Goal: Task Accomplishment & Management: Use online tool/utility

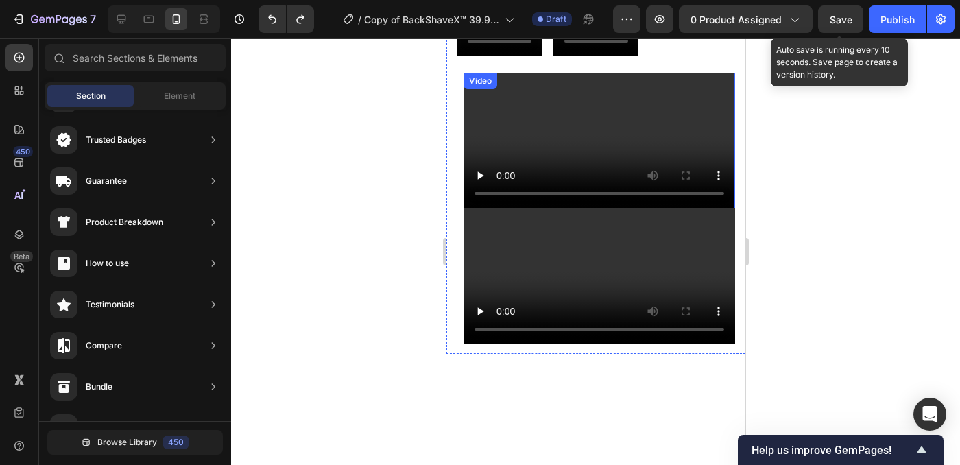
scroll to position [1354, 0]
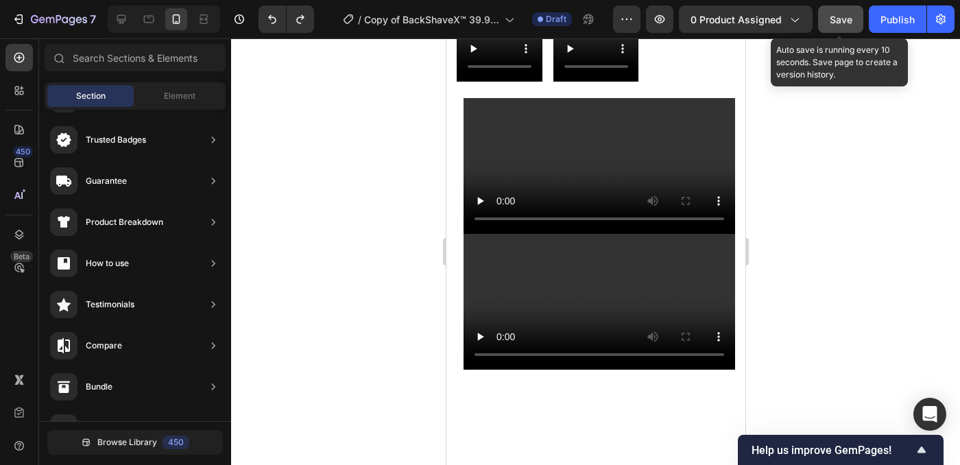
click at [827, 27] on button "Save" at bounding box center [840, 18] width 45 height 27
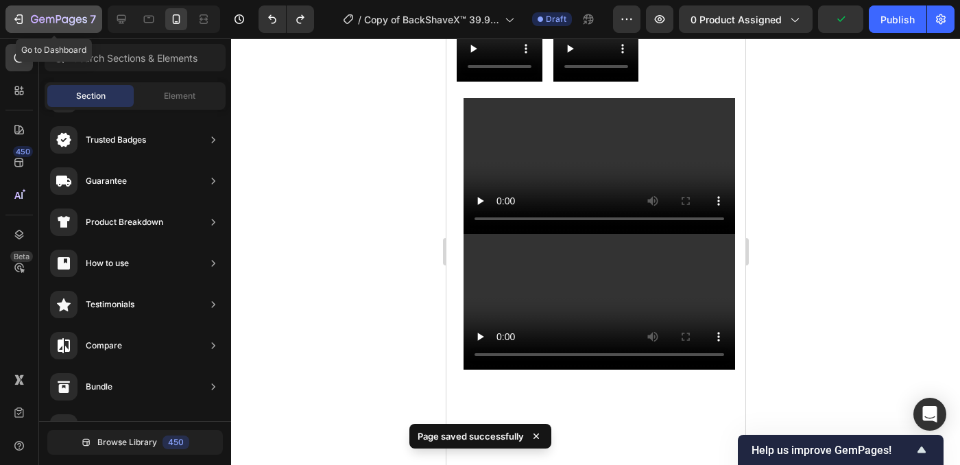
click at [50, 23] on icon "button" at bounding box center [59, 20] width 56 height 12
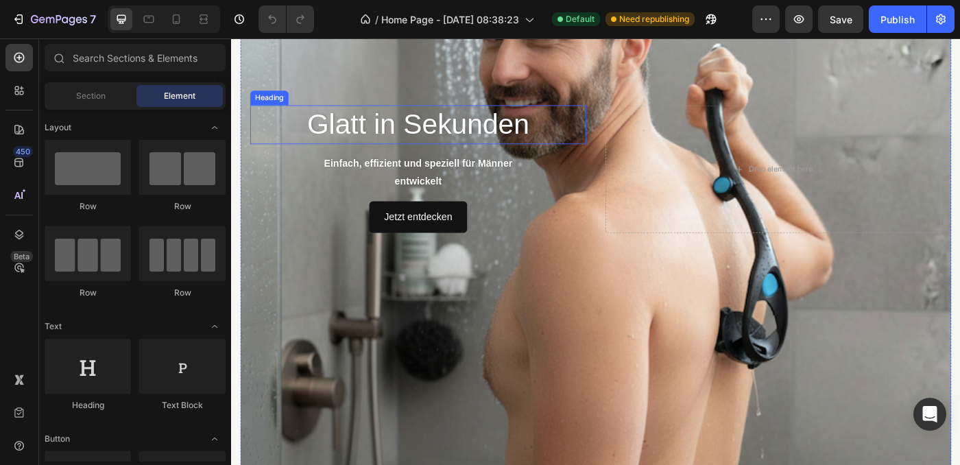
scroll to position [274, 0]
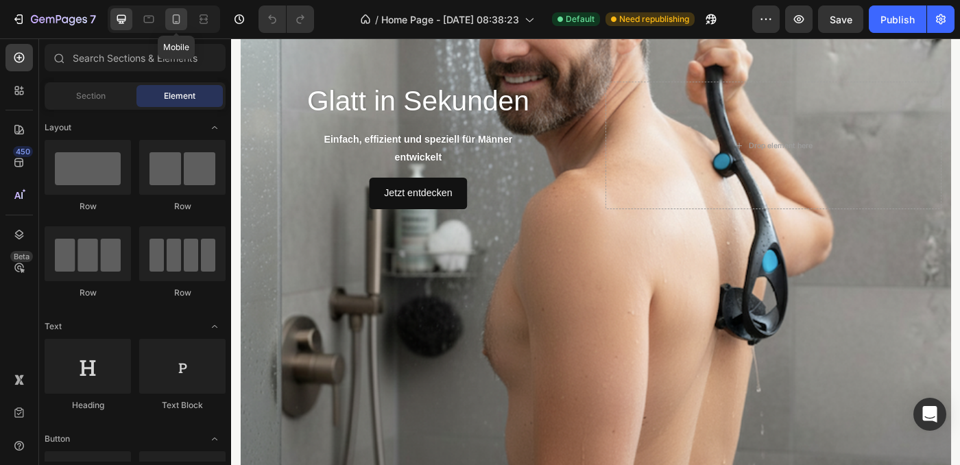
click at [177, 27] on div at bounding box center [176, 19] width 22 height 22
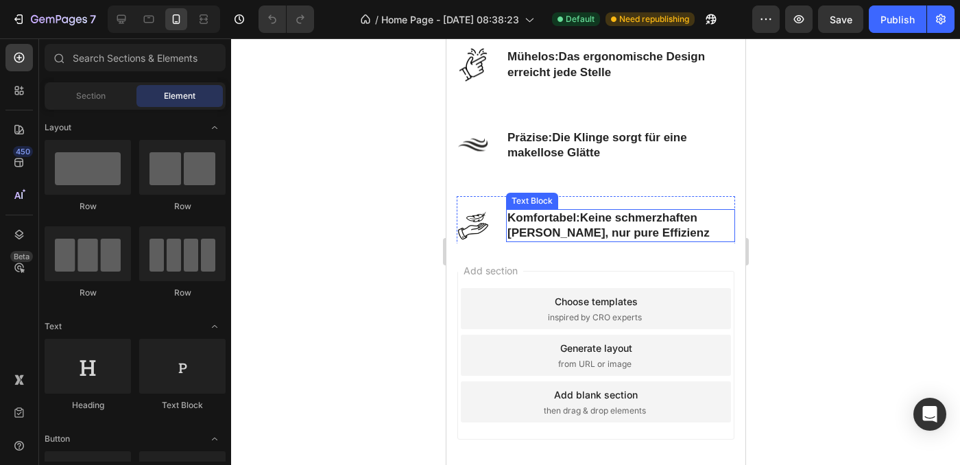
scroll to position [1738, 0]
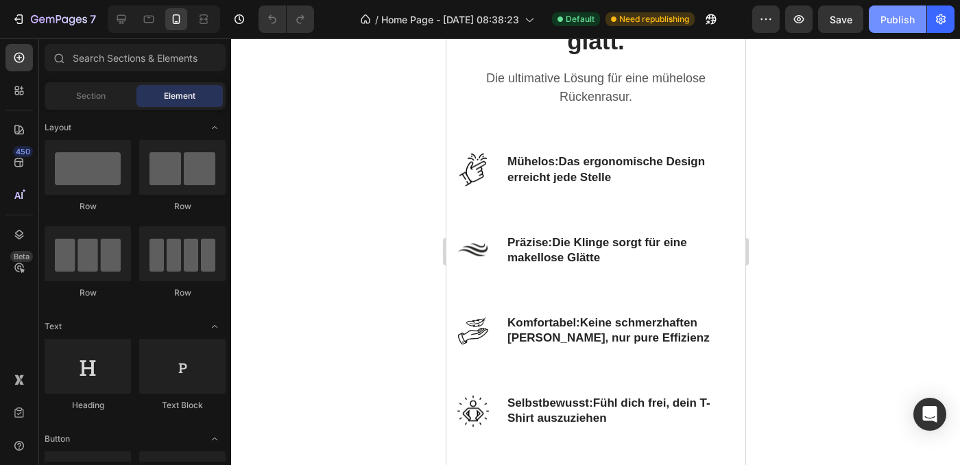
click at [878, 27] on button "Publish" at bounding box center [897, 18] width 58 height 27
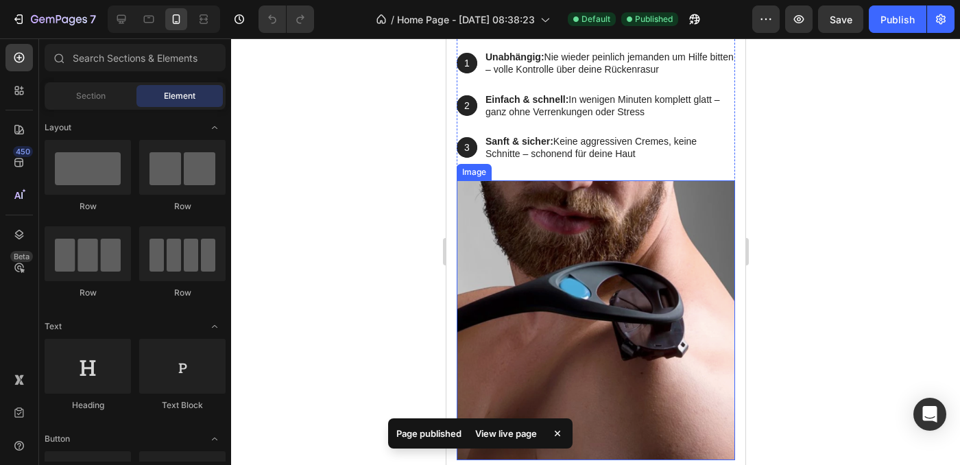
scroll to position [0, 0]
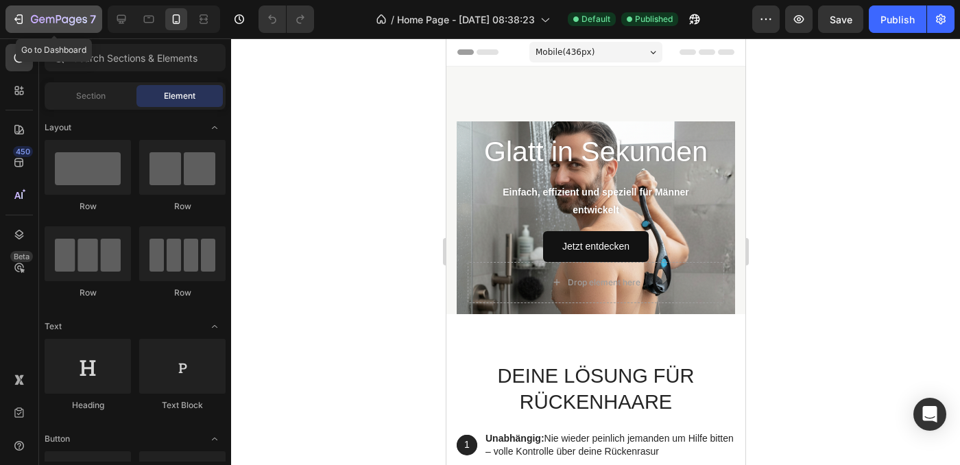
click at [9, 14] on button "7" at bounding box center [53, 18] width 97 height 27
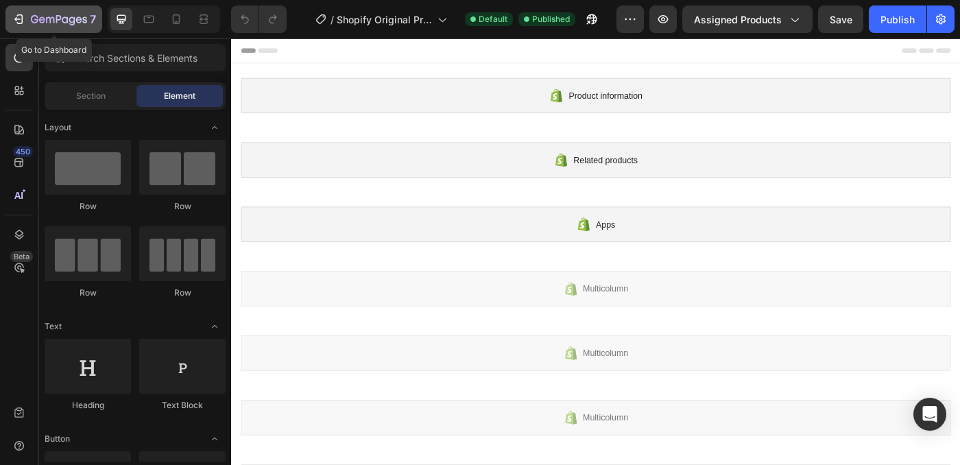
click at [31, 16] on icon "button" at bounding box center [59, 20] width 56 height 12
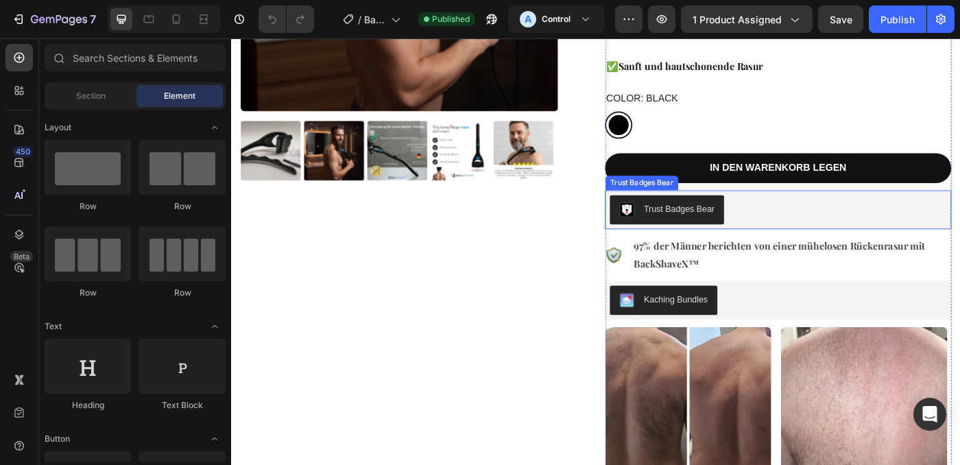
scroll to position [332, 0]
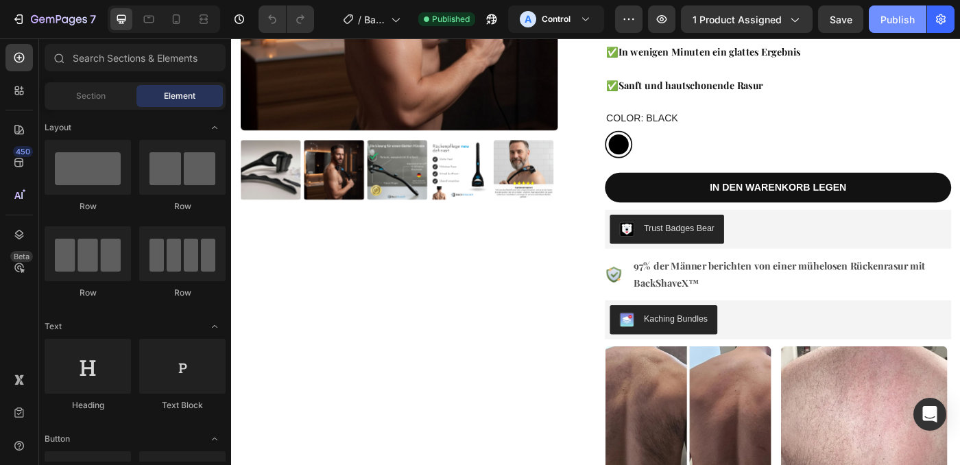
click at [892, 31] on button "Publish" at bounding box center [897, 18] width 58 height 27
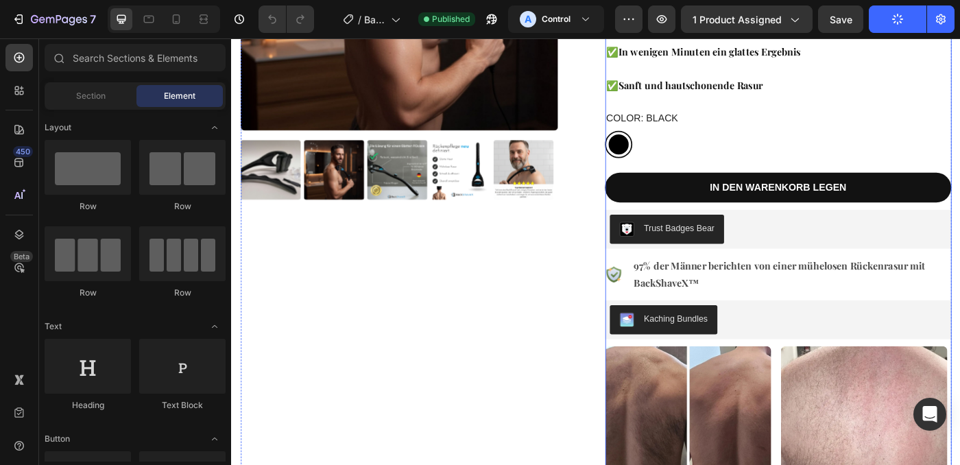
scroll to position [0, 0]
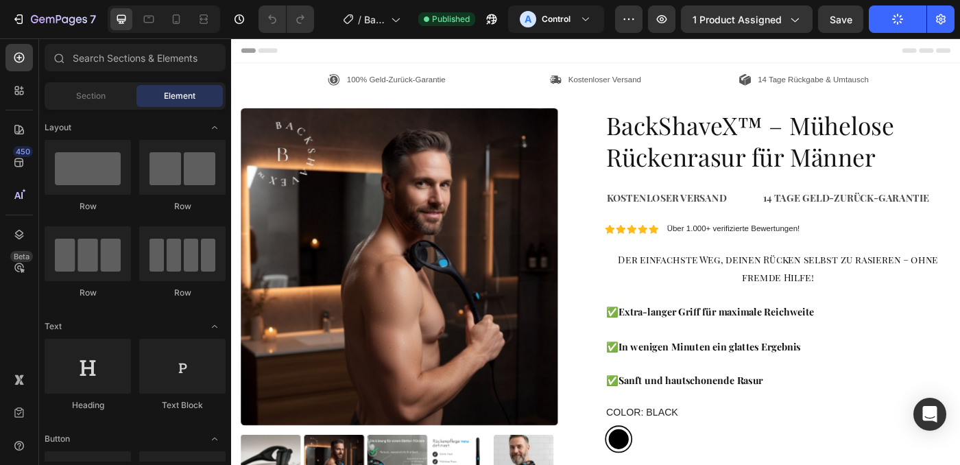
click at [267, 56] on span "Header" at bounding box center [272, 52] width 30 height 14
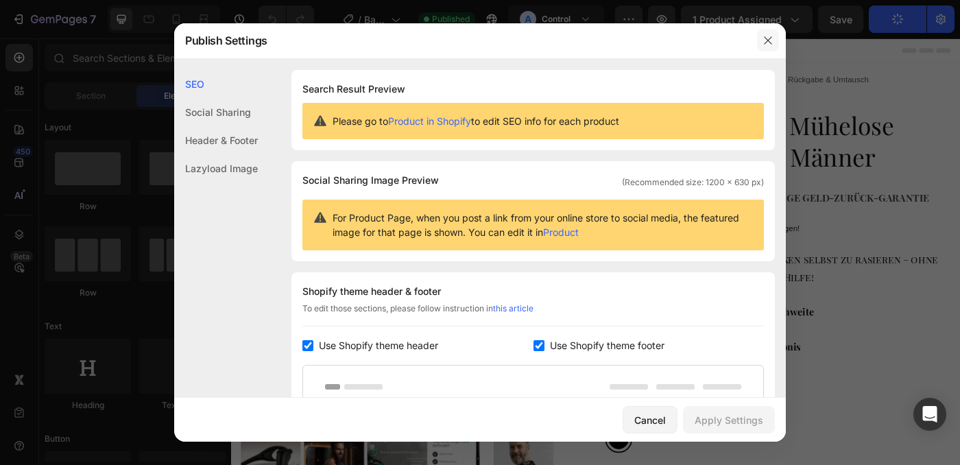
click at [768, 34] on button "button" at bounding box center [768, 40] width 22 height 22
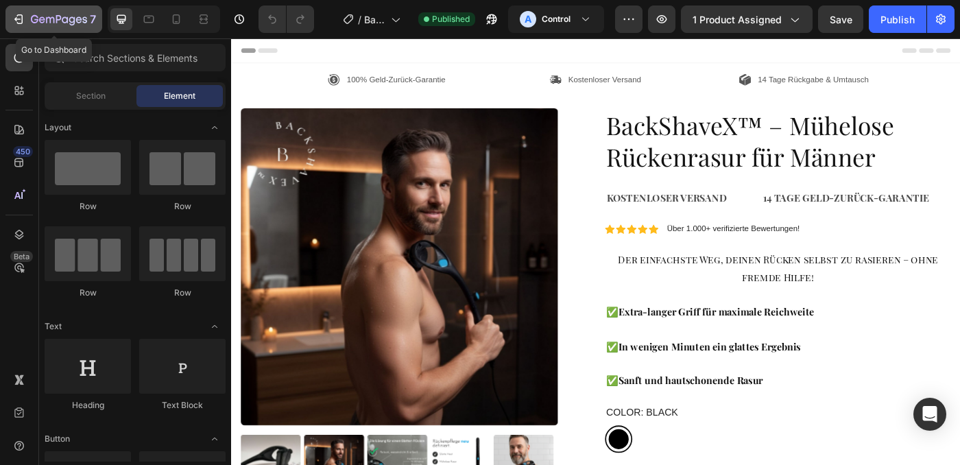
click at [33, 16] on icon "button" at bounding box center [35, 19] width 8 height 8
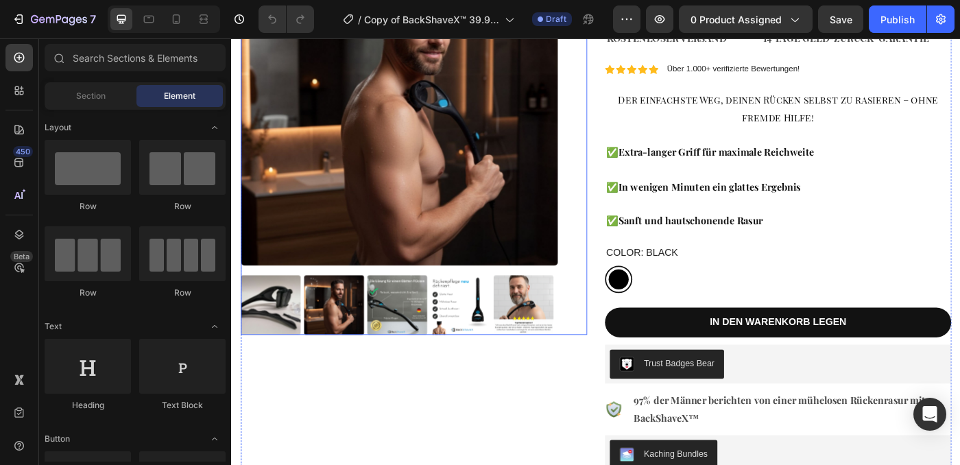
scroll to position [247, 0]
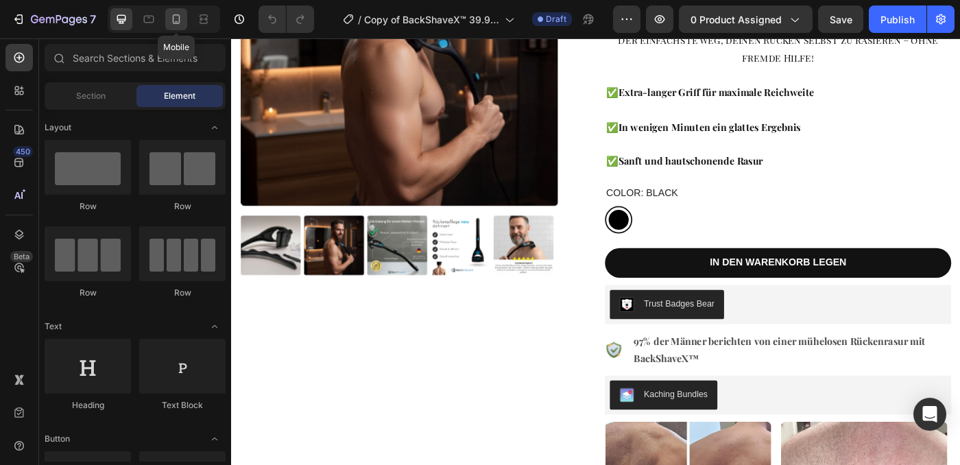
click at [173, 25] on icon at bounding box center [176, 19] width 14 height 14
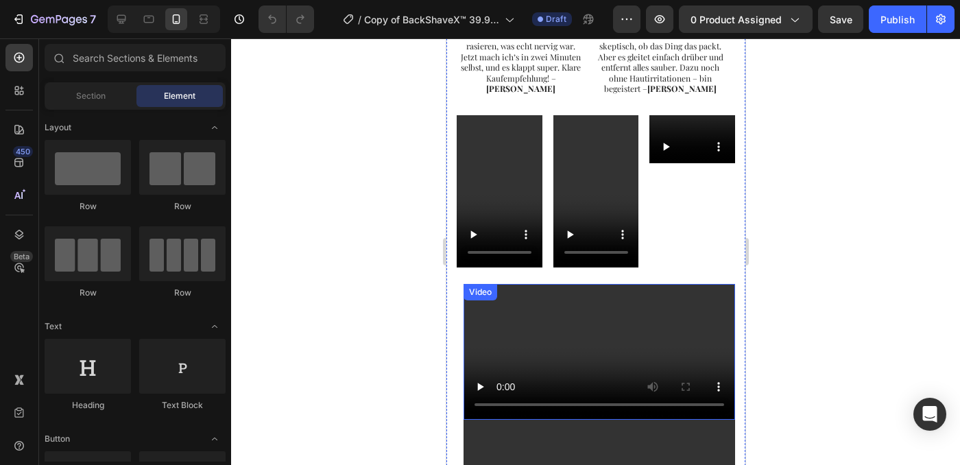
scroll to position [1138, 0]
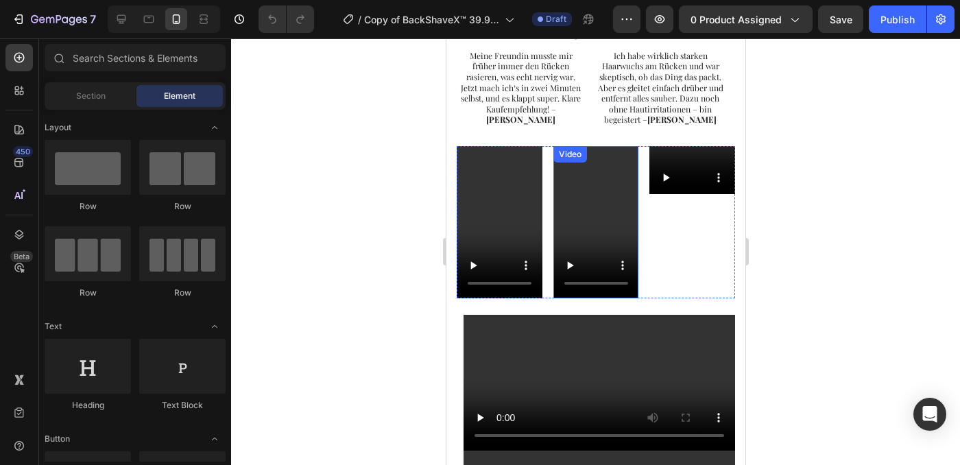
click at [609, 193] on video at bounding box center [595, 222] width 86 height 152
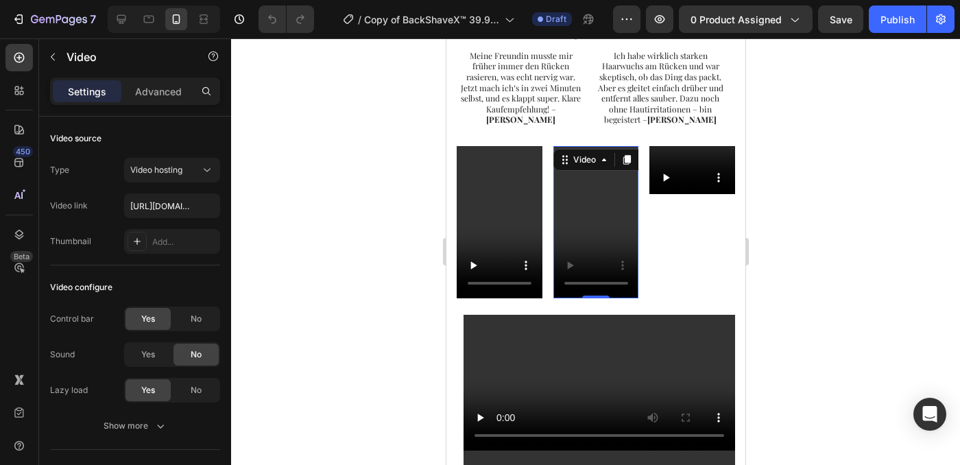
click at [590, 231] on video at bounding box center [595, 222] width 86 height 152
click at [659, 150] on div "Video" at bounding box center [665, 154] width 34 height 16
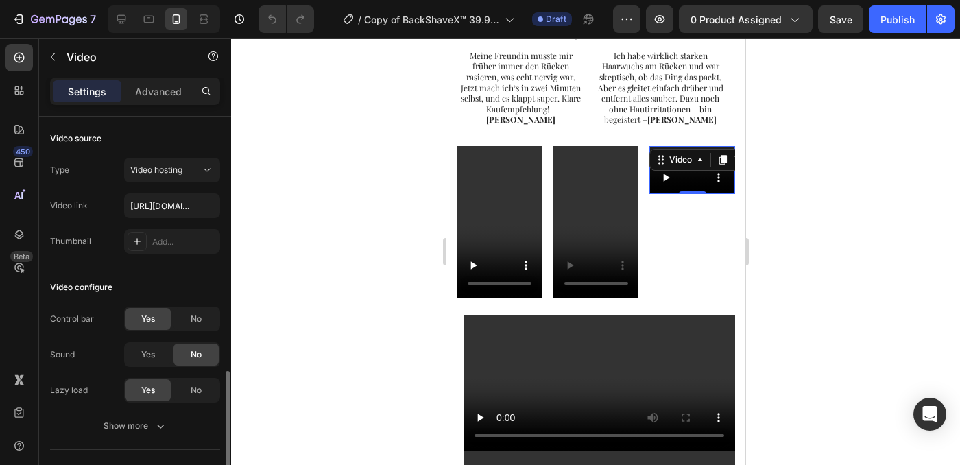
scroll to position [160, 0]
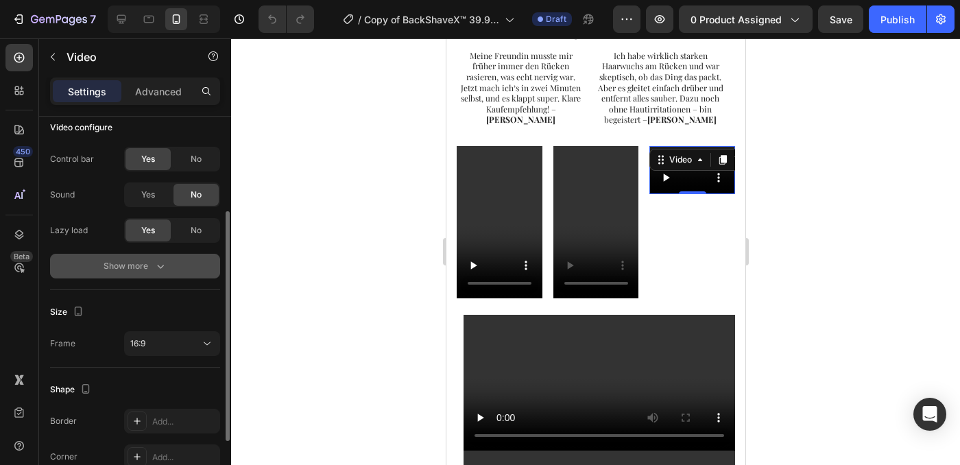
click at [161, 259] on icon "button" at bounding box center [161, 266] width 14 height 14
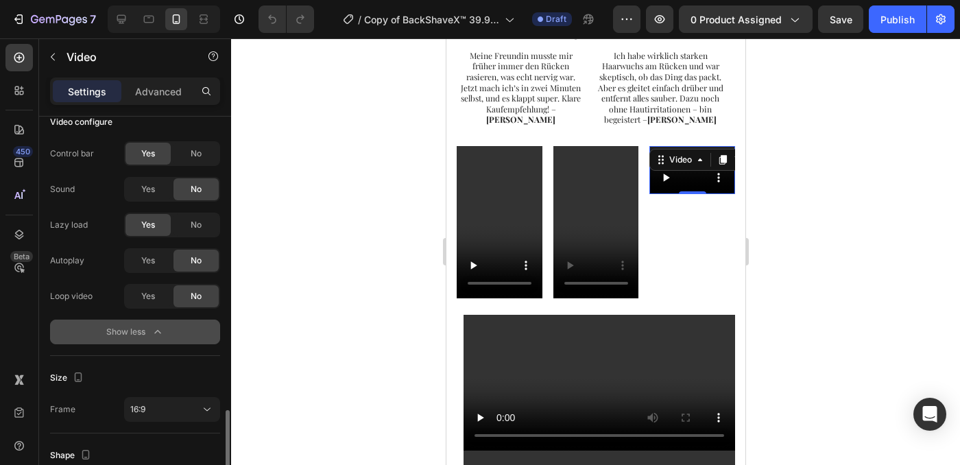
scroll to position [299, 0]
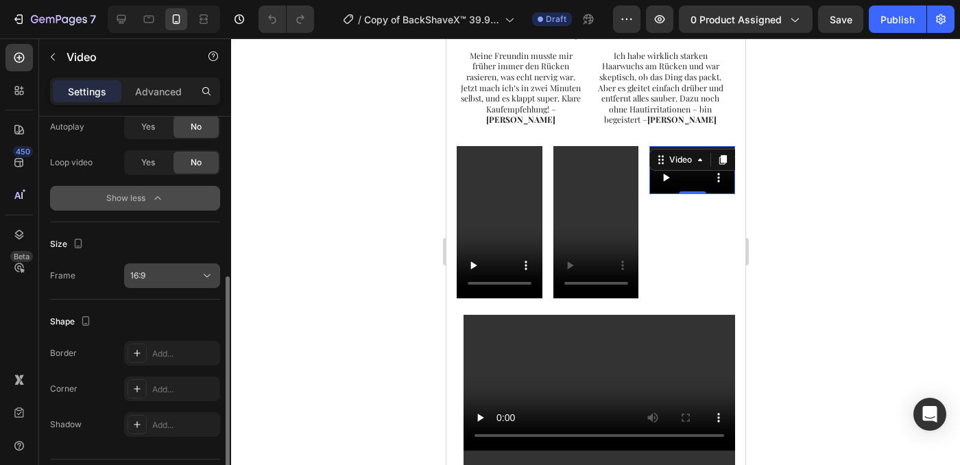
click at [163, 279] on div "16:9" at bounding box center [165, 275] width 70 height 12
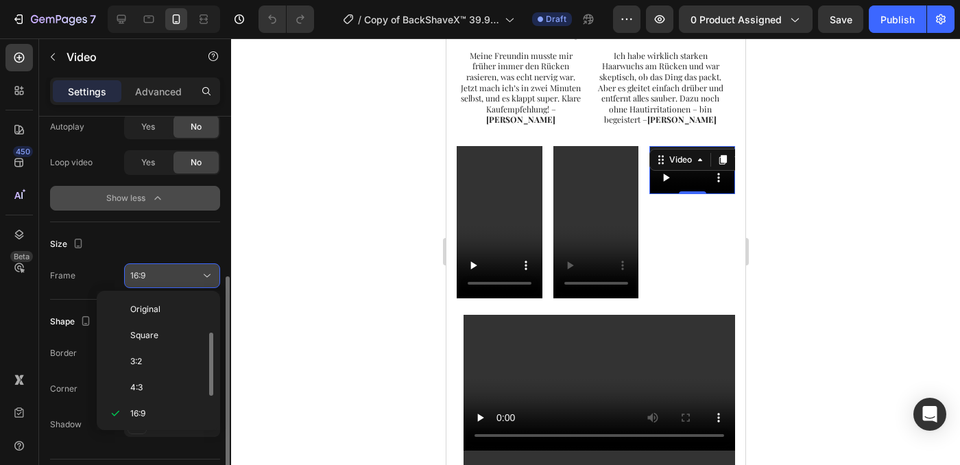
scroll to position [25, 0]
click at [129, 235] on div "Size" at bounding box center [135, 244] width 170 height 22
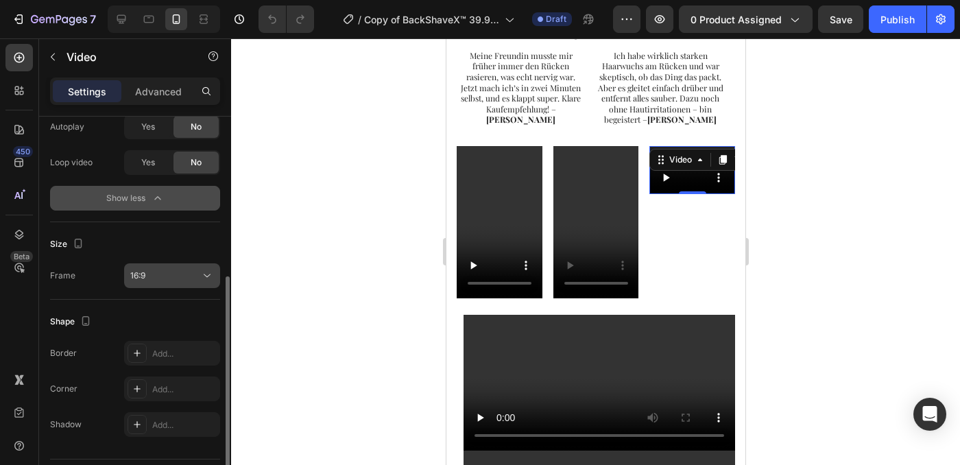
click at [151, 271] on div "16:9" at bounding box center [165, 275] width 70 height 12
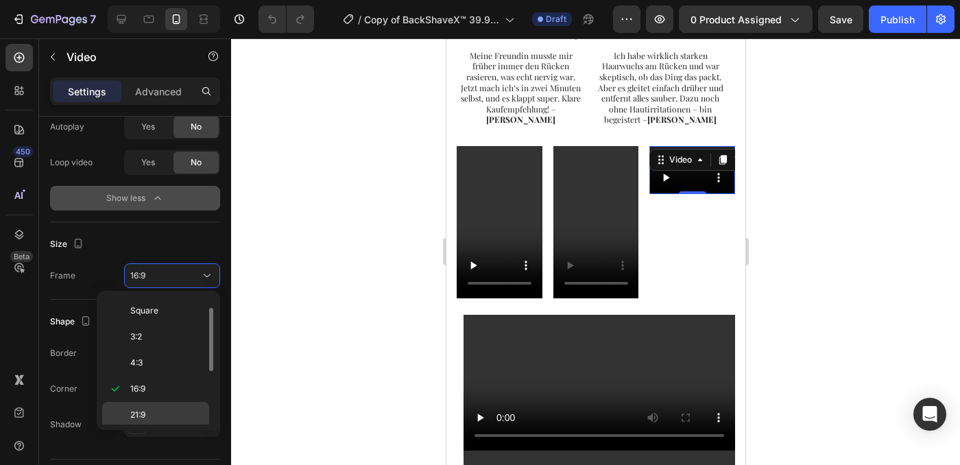
click at [156, 410] on p "21:9" at bounding box center [166, 415] width 73 height 12
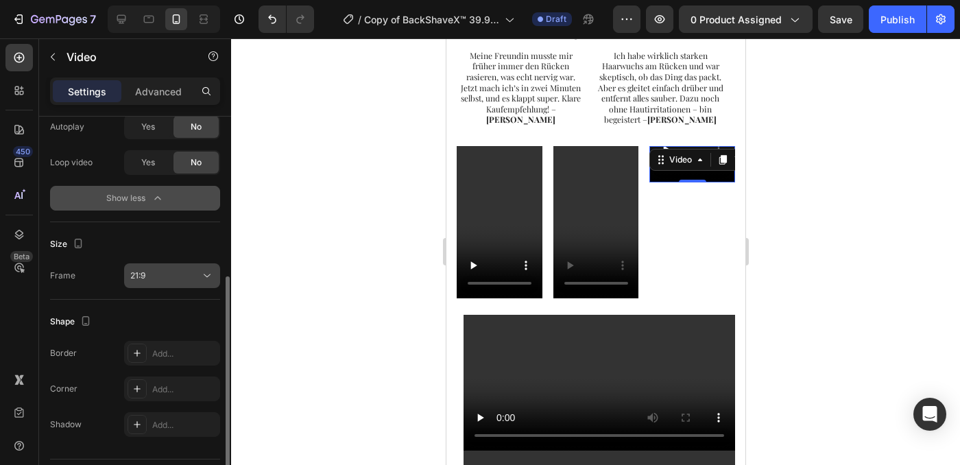
click at [180, 276] on div "21:9" at bounding box center [165, 275] width 70 height 12
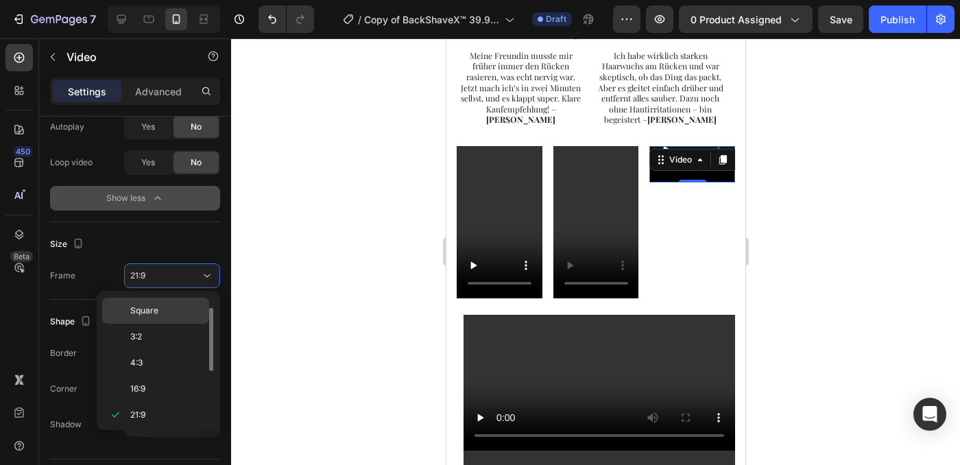
click at [152, 315] on span "Square" at bounding box center [144, 310] width 28 height 12
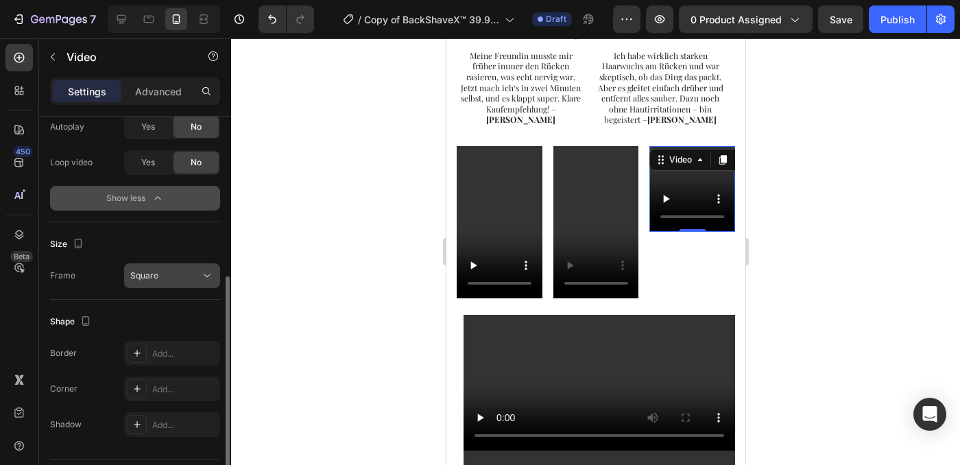
click at [171, 284] on button "Square" at bounding box center [172, 275] width 96 height 25
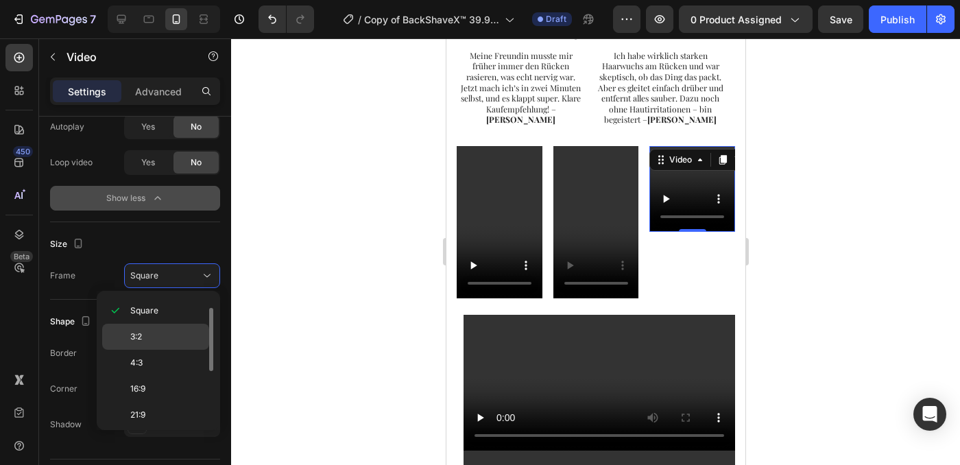
click at [151, 338] on p "3:2" at bounding box center [166, 336] width 73 height 12
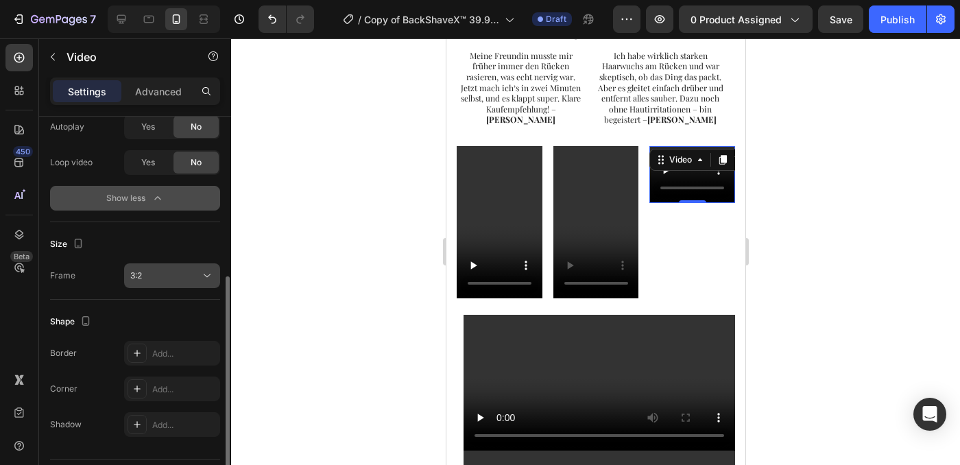
click at [172, 281] on div "3:2" at bounding box center [172, 276] width 84 height 14
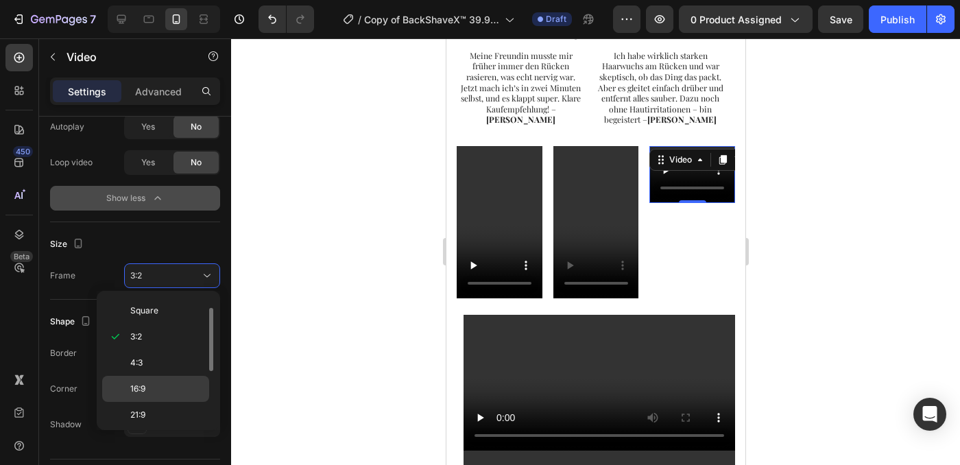
click at [153, 376] on div "16:9" at bounding box center [155, 389] width 107 height 26
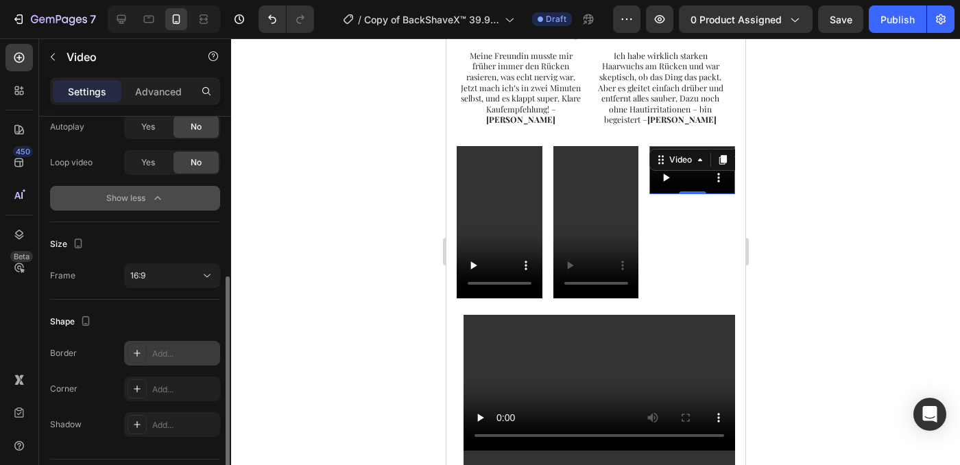
click at [154, 363] on div "Add..." at bounding box center [172, 353] width 96 height 25
click at [163, 311] on div "Shape" at bounding box center [135, 322] width 170 height 22
drag, startPoint x: 203, startPoint y: 352, endPoint x: 188, endPoint y: 345, distance: 16.9
click at [203, 352] on icon "button" at bounding box center [205, 353] width 11 height 11
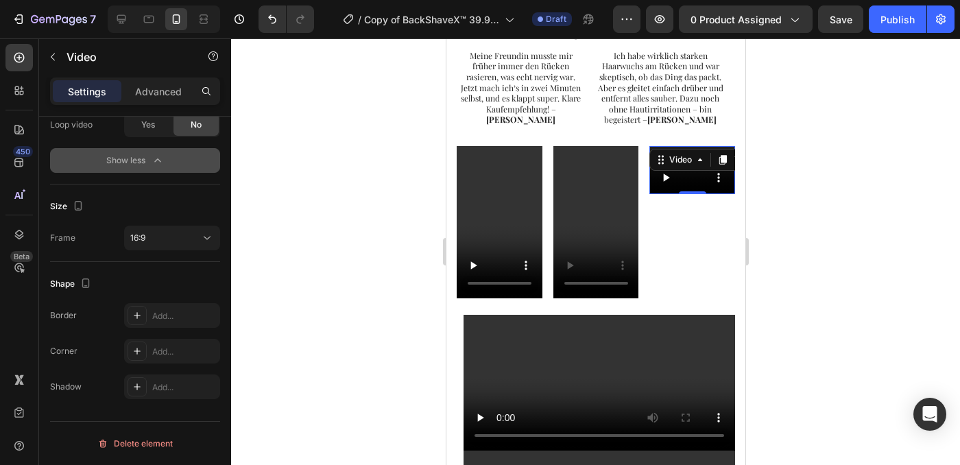
scroll to position [0, 0]
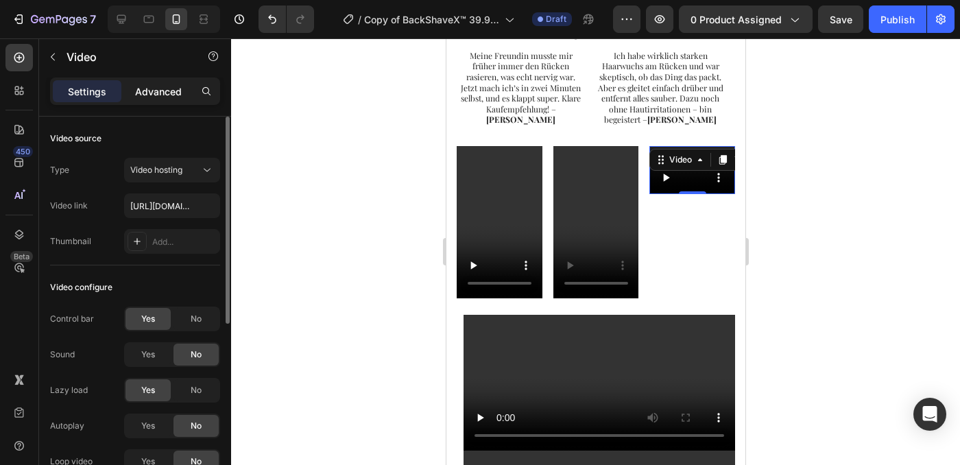
click at [180, 100] on div "Advanced" at bounding box center [158, 91] width 69 height 22
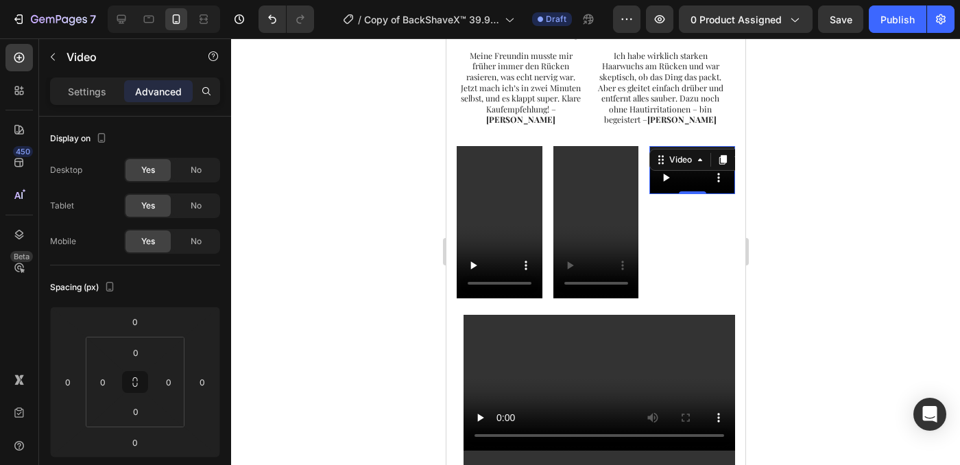
drag, startPoint x: 82, startPoint y: 95, endPoint x: 80, endPoint y: 114, distance: 20.0
click at [82, 95] on p "Settings" at bounding box center [87, 91] width 38 height 14
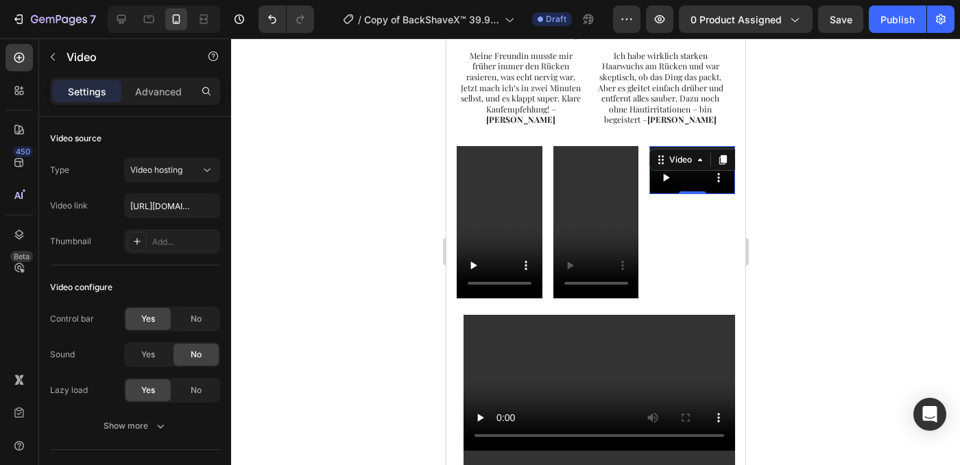
scroll to position [265, 0]
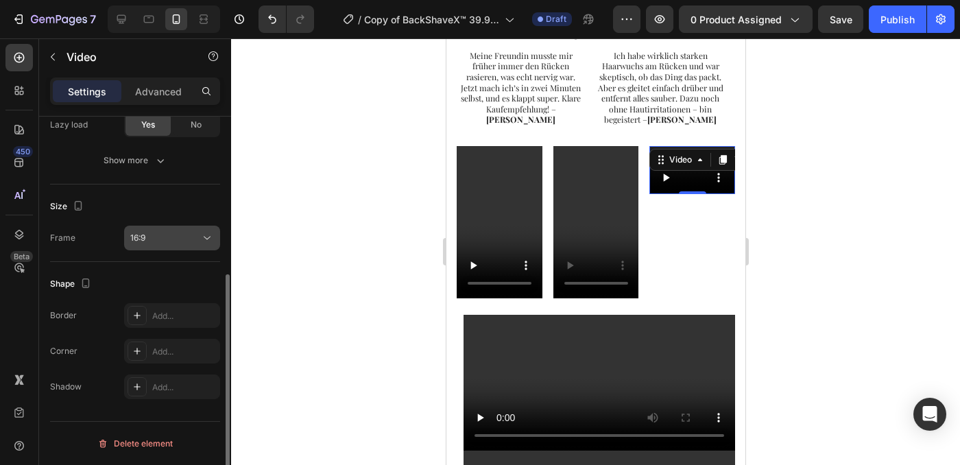
click at [147, 243] on div "16:9" at bounding box center [165, 238] width 70 height 12
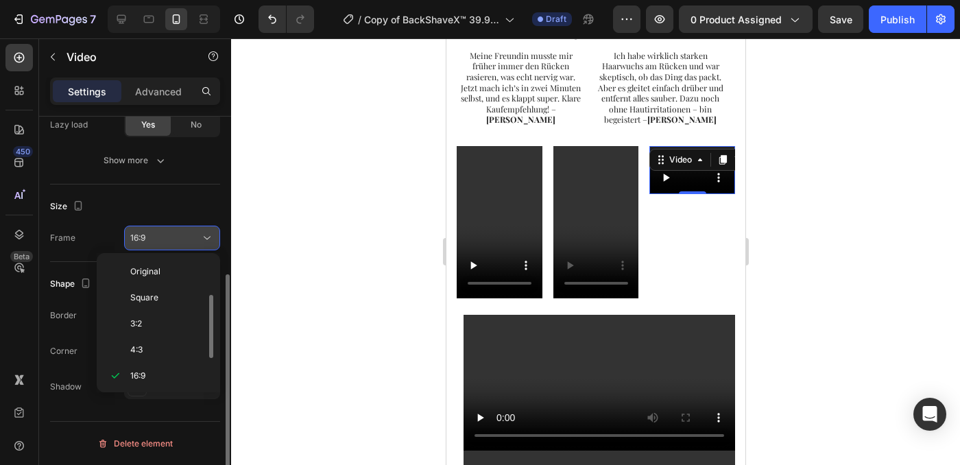
scroll to position [25, 0]
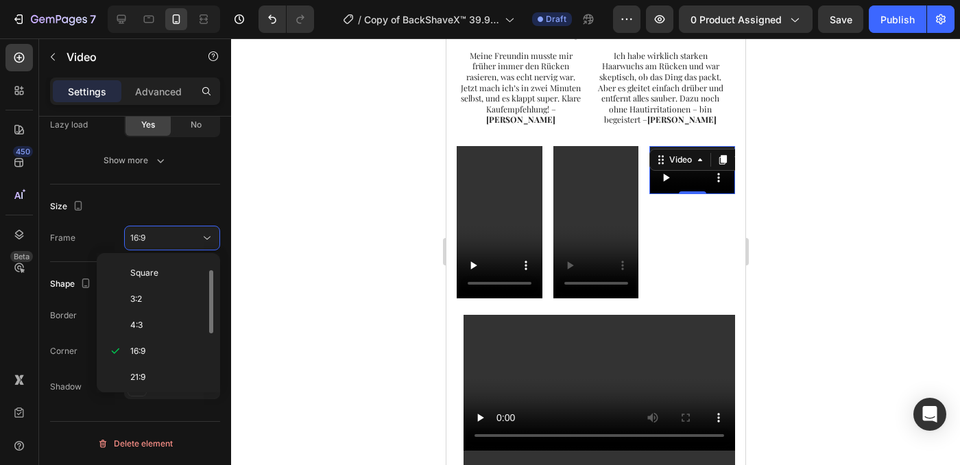
click at [135, 273] on span "Square" at bounding box center [144, 273] width 28 height 12
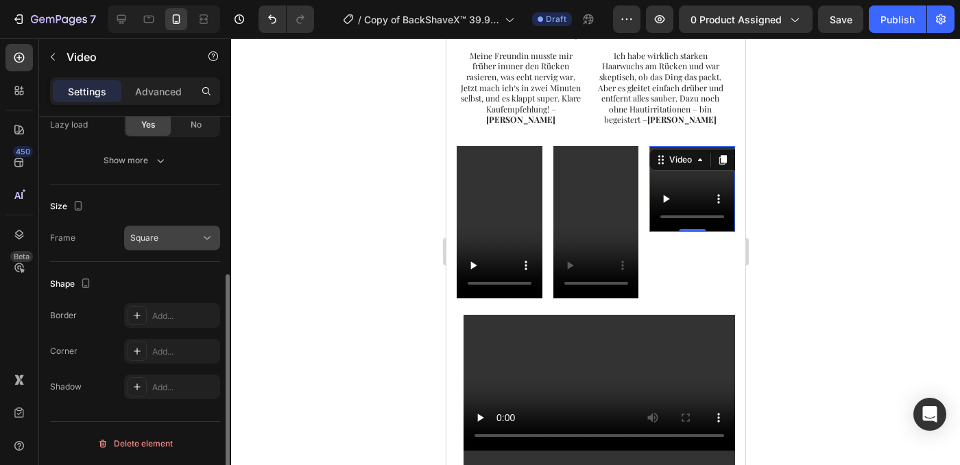
click at [141, 243] on span "Square" at bounding box center [144, 238] width 28 height 12
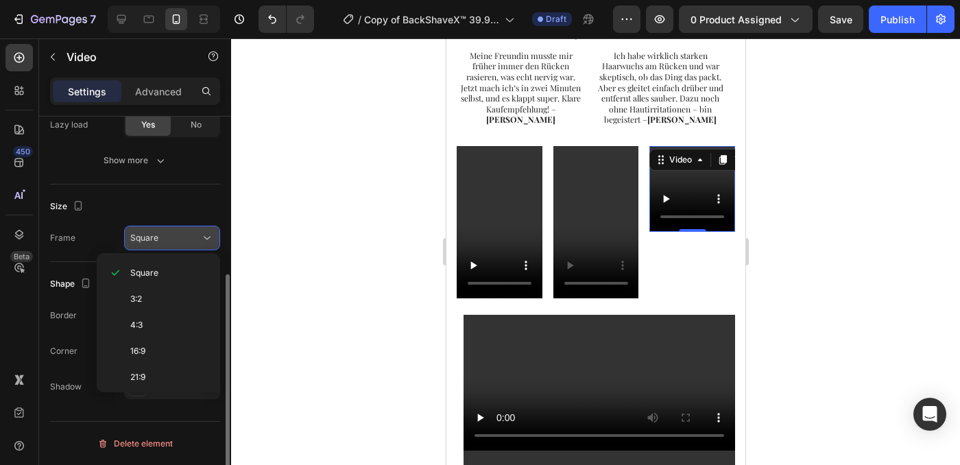
click at [134, 337] on div "4:3" at bounding box center [155, 325] width 107 height 26
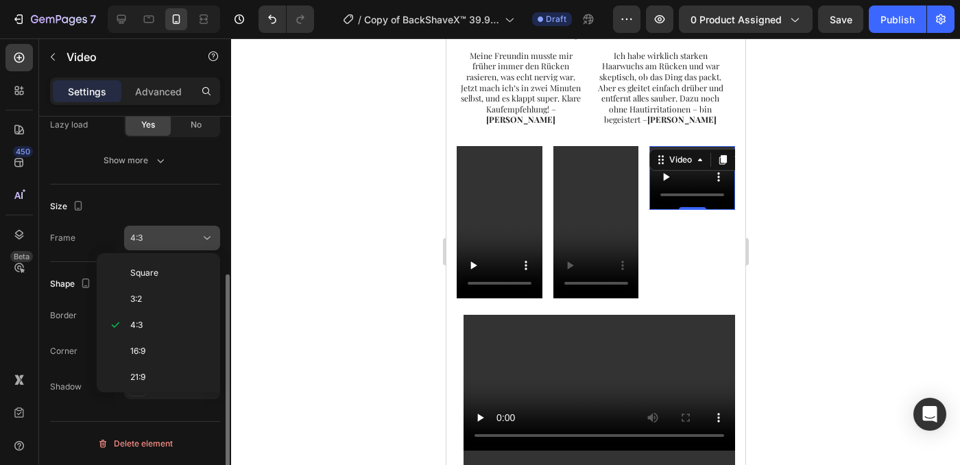
click at [168, 239] on div "4:3" at bounding box center [165, 238] width 70 height 12
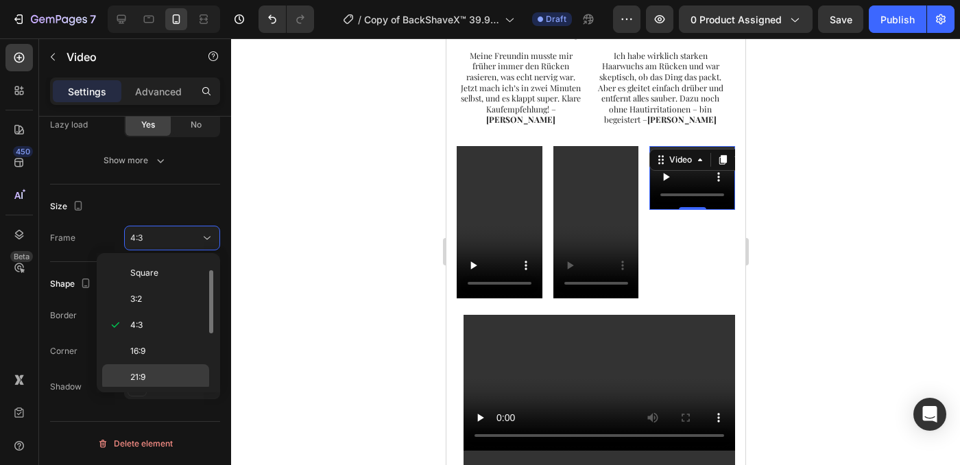
click at [140, 369] on div "21:9" at bounding box center [155, 377] width 107 height 26
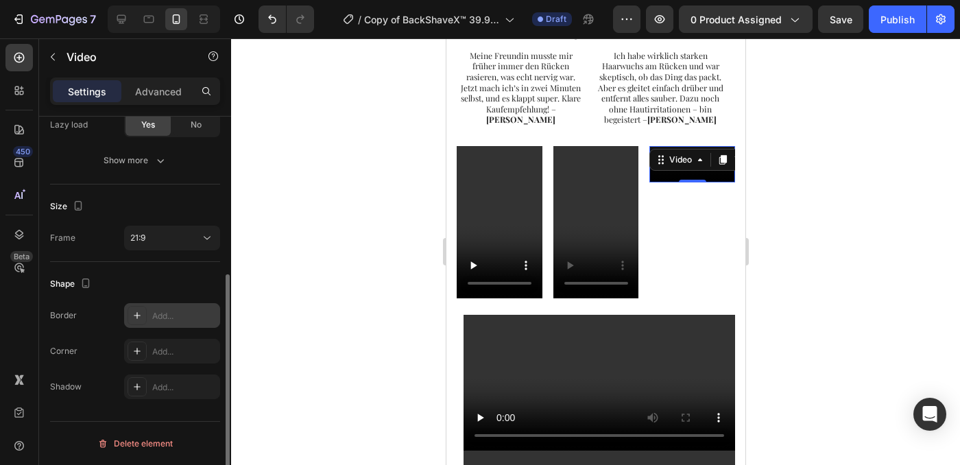
scroll to position [0, 0]
click at [165, 243] on div "21:9" at bounding box center [165, 238] width 70 height 12
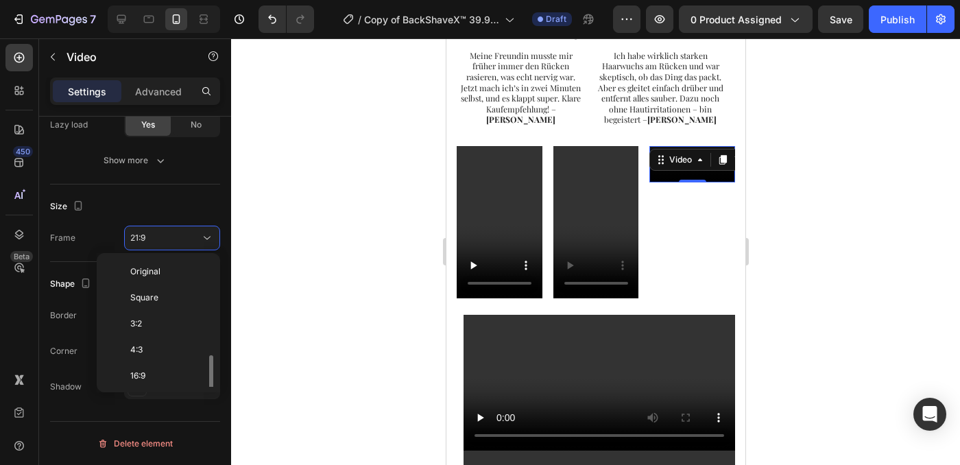
scroll to position [132, 0]
click at [157, 350] on p "9:16" at bounding box center [166, 347] width 73 height 12
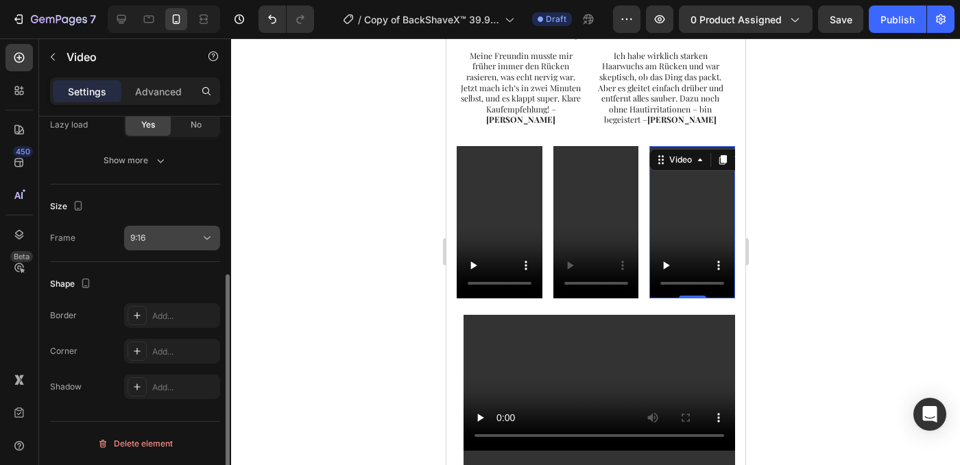
click at [182, 230] on button "9:16" at bounding box center [172, 238] width 96 height 25
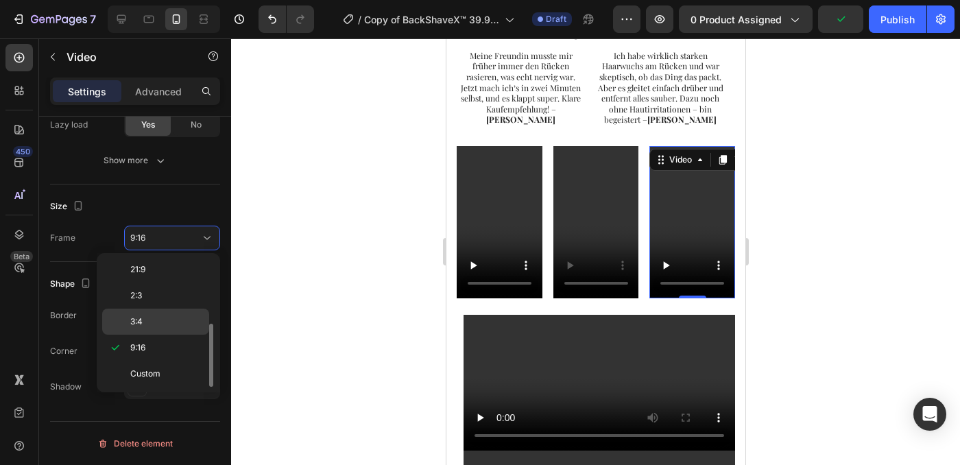
click at [156, 328] on div "3:4" at bounding box center [155, 321] width 107 height 26
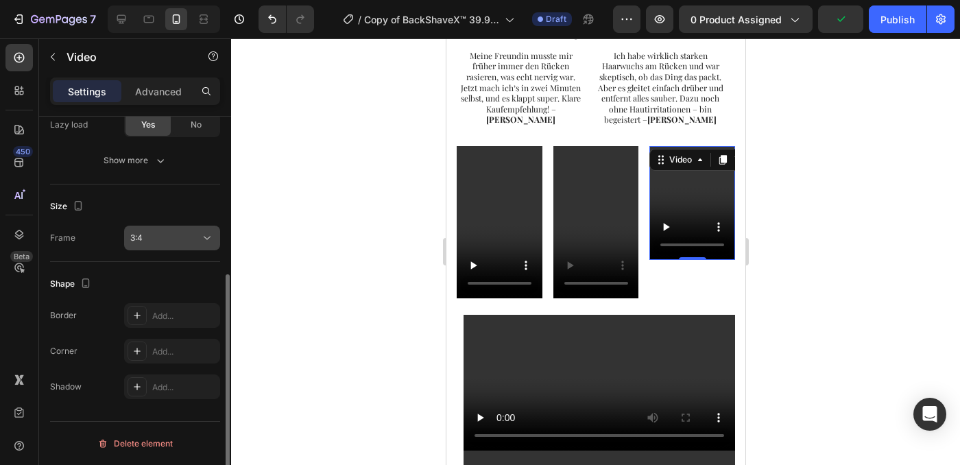
click at [154, 236] on div "3:4" at bounding box center [165, 238] width 70 height 12
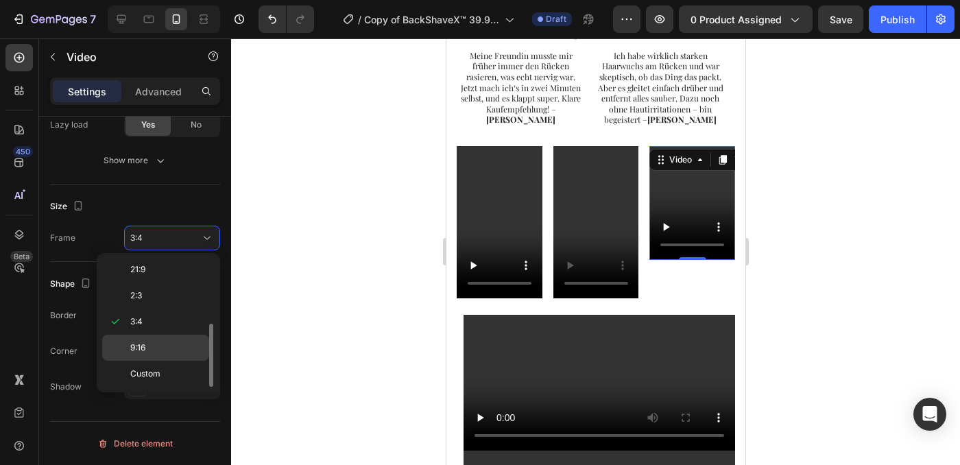
click at [154, 355] on div "9:16" at bounding box center [155, 348] width 107 height 26
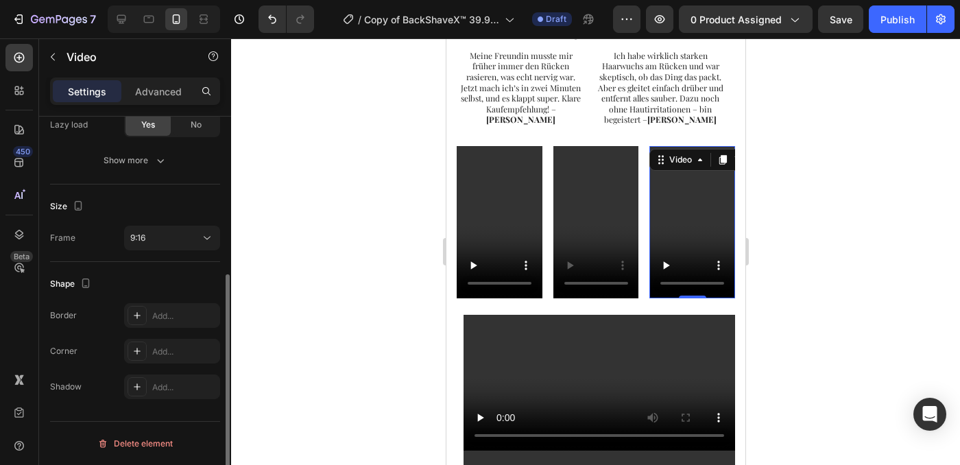
click at [172, 193] on div "Size Frame 9:16" at bounding box center [135, 222] width 170 height 77
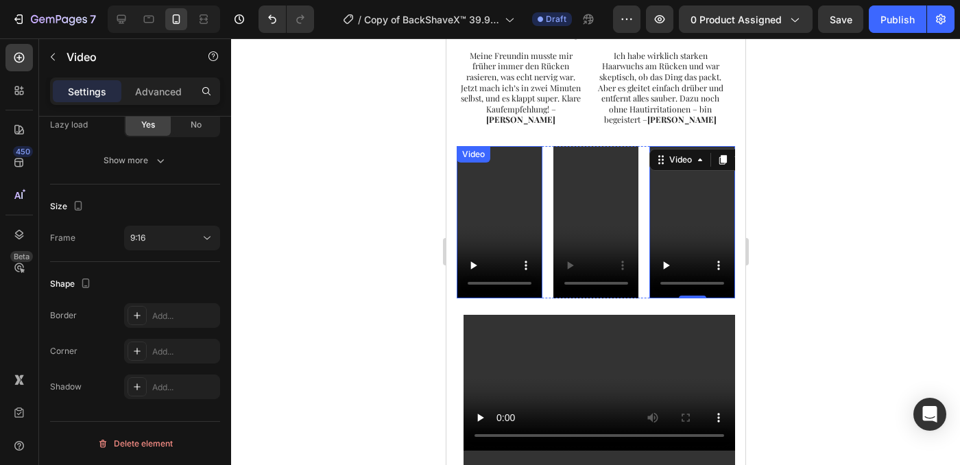
click at [483, 221] on video at bounding box center [499, 222] width 86 height 152
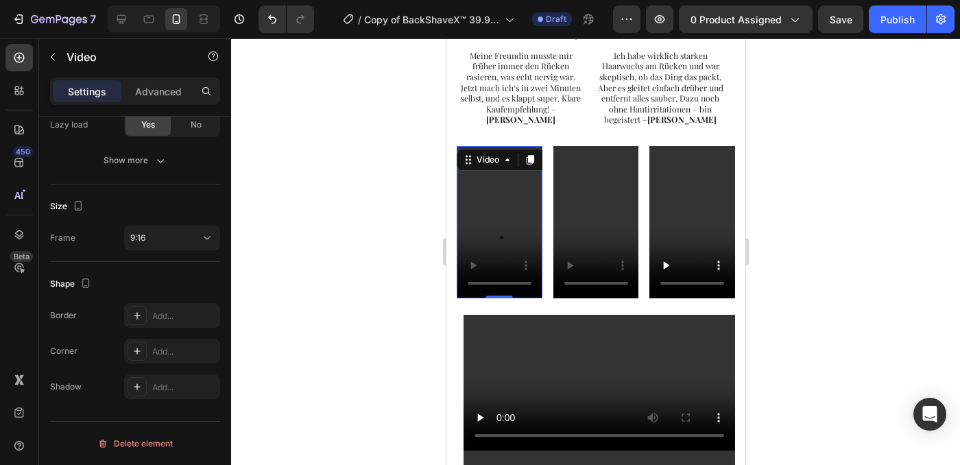
click at [477, 205] on video at bounding box center [499, 222] width 86 height 152
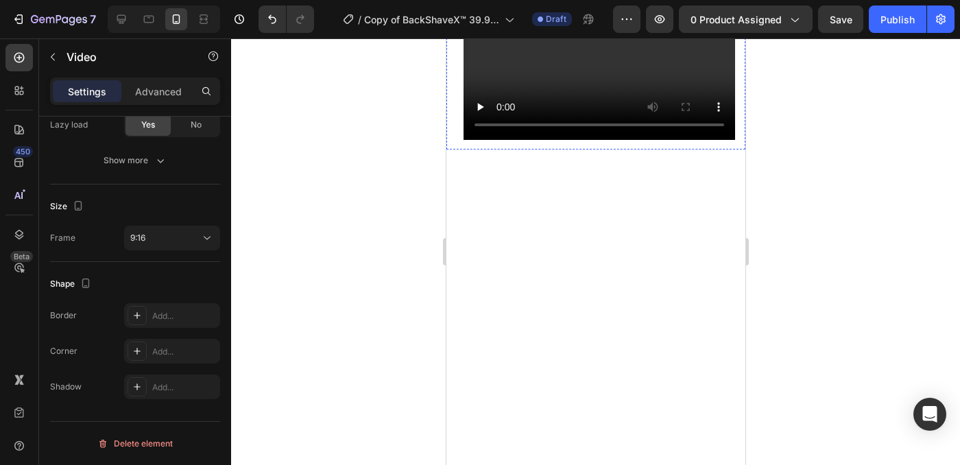
scroll to position [1587, 0]
